Goal: Check status: Check status

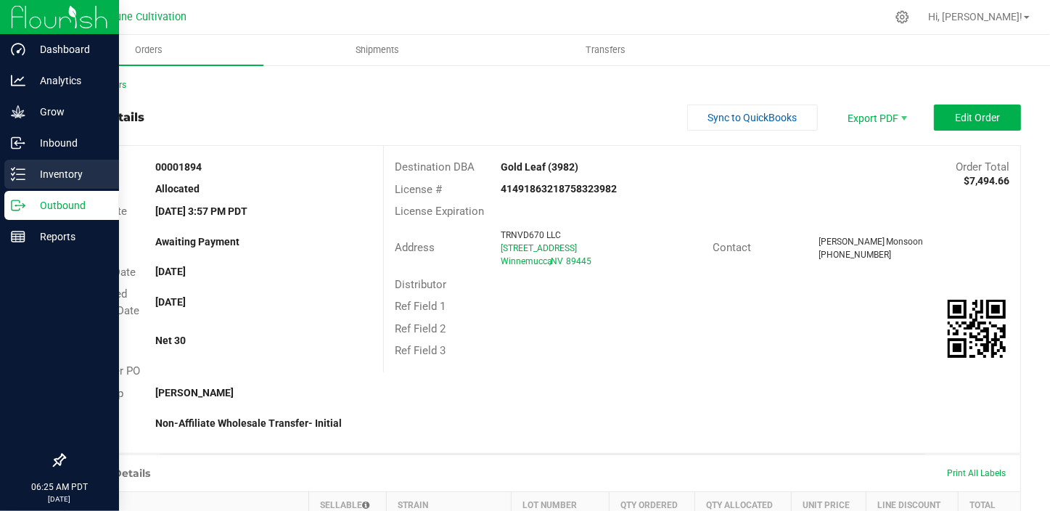
click at [12, 175] on icon at bounding box center [18, 174] width 15 height 15
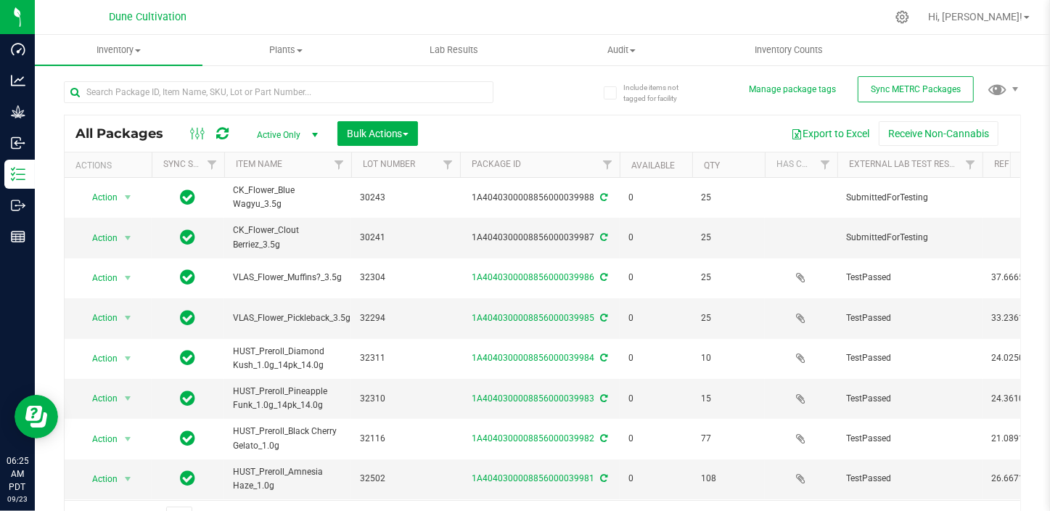
click at [277, 133] on span "Active Only" at bounding box center [284, 135] width 80 height 20
click at [271, 226] on li "All" at bounding box center [283, 224] width 78 height 22
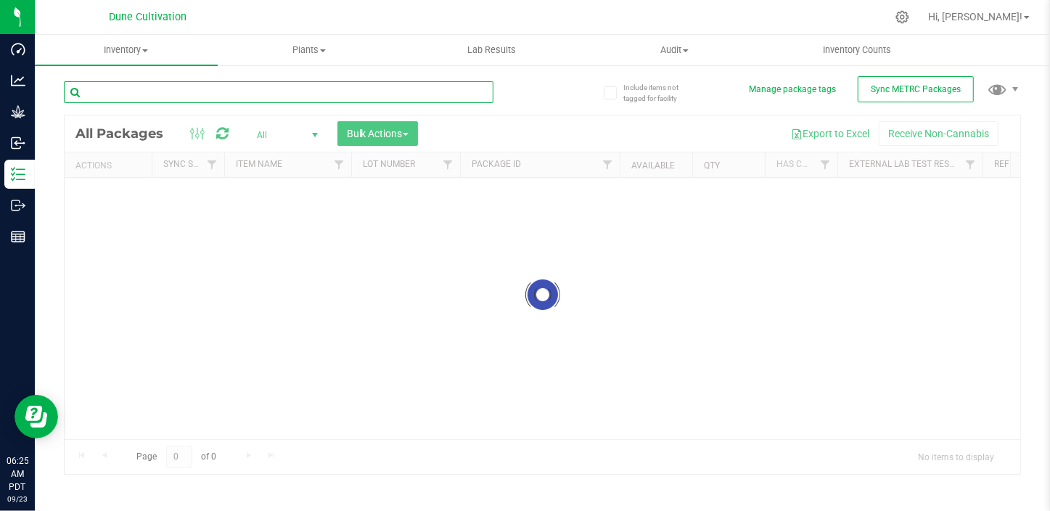
click at [270, 90] on input "text" at bounding box center [278, 92] width 429 height 22
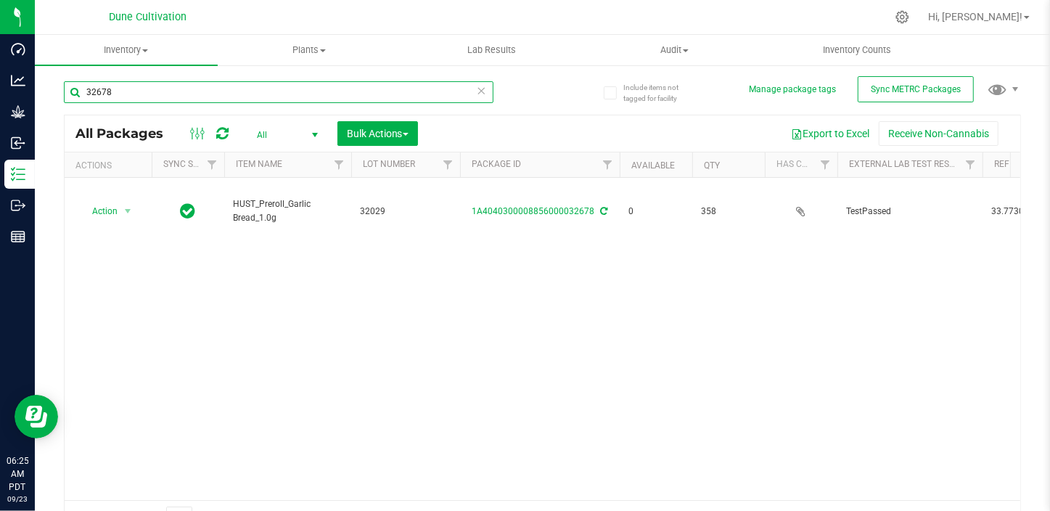
type input "32678"
